Goal: Task Accomplishment & Management: Use online tool/utility

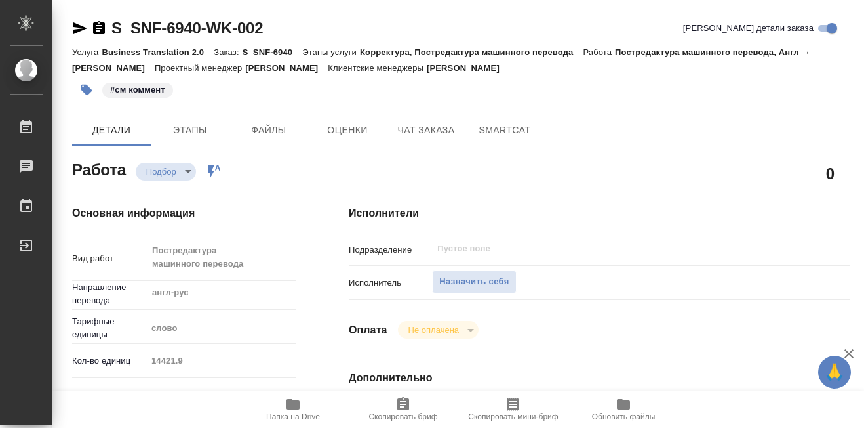
type textarea "x"
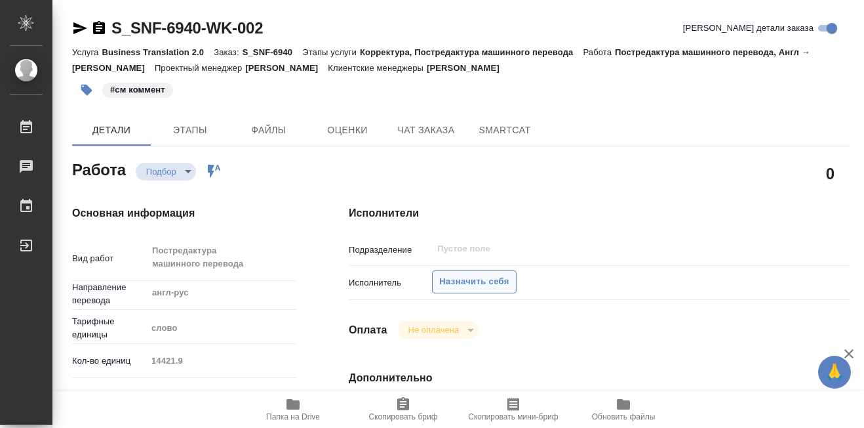
type textarea "x"
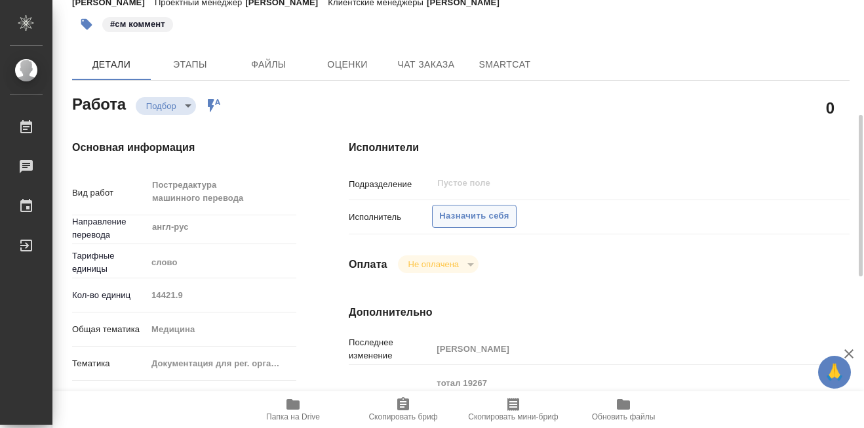
scroll to position [131, 0]
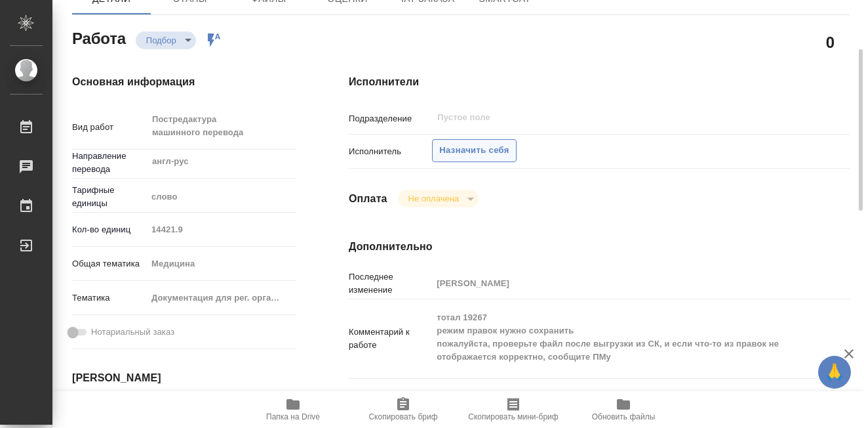
type textarea "x"
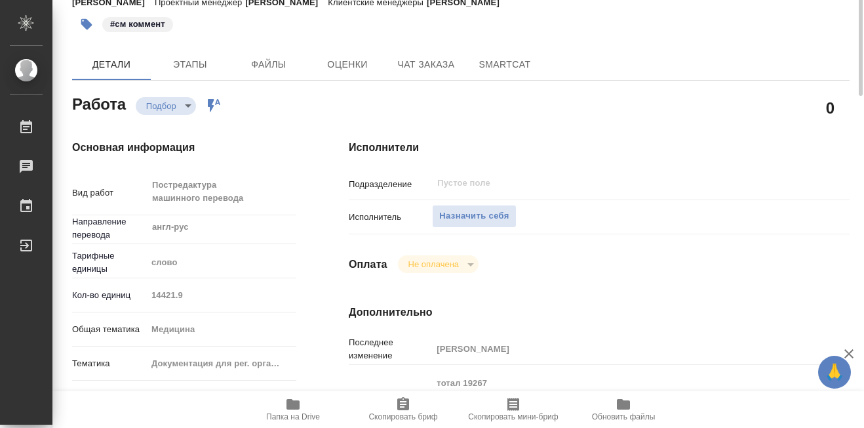
scroll to position [0, 0]
